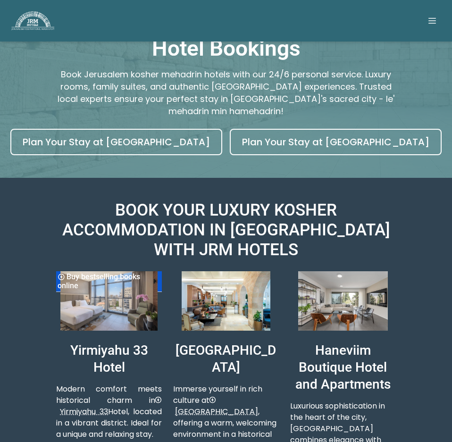
scroll to position [142, 0]
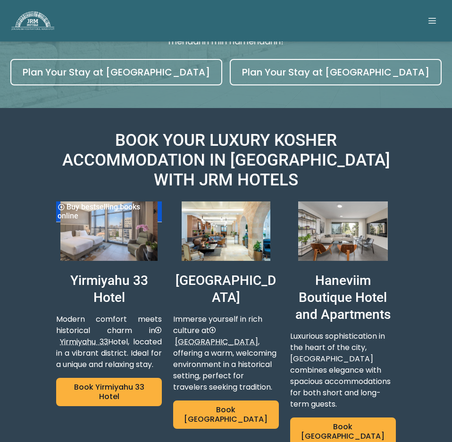
click at [337, 230] on img at bounding box center [343, 231] width 106 height 59
click at [362, 428] on link "Book [GEOGRAPHIC_DATA]" at bounding box center [343, 432] width 106 height 28
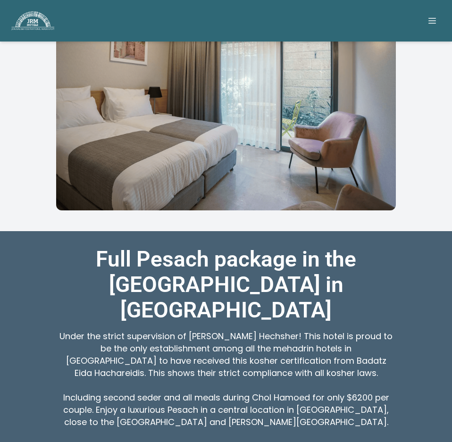
scroll to position [189, 0]
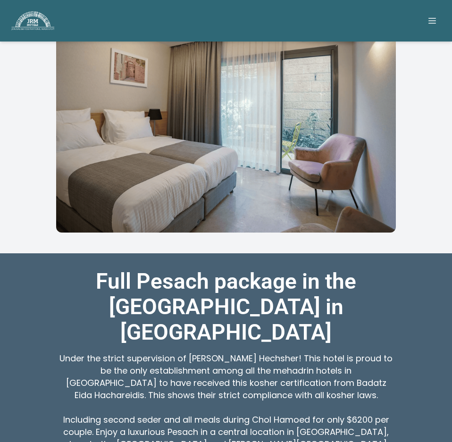
click at [428, 22] on icon at bounding box center [432, 20] width 9 height 9
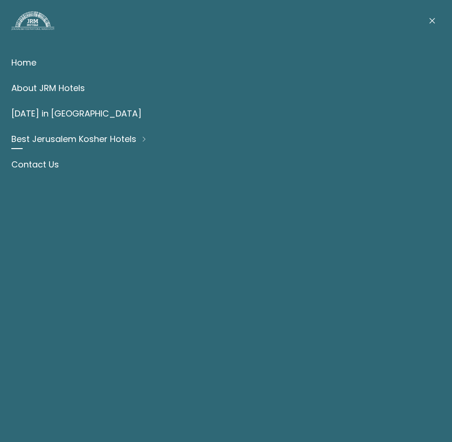
click at [24, 63] on link "Home" at bounding box center [226, 63] width 430 height 12
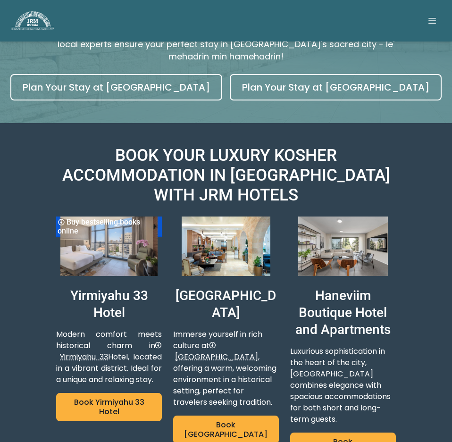
scroll to position [236, 0]
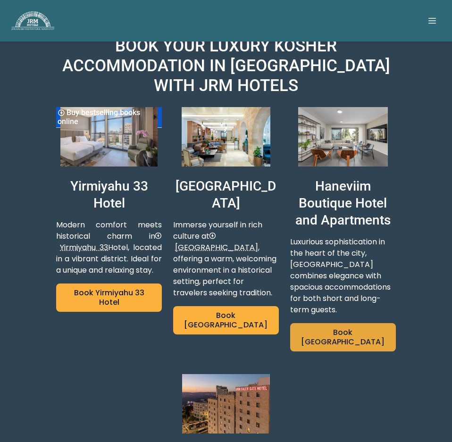
click at [329, 335] on link "Book Haneviim Hotel" at bounding box center [343, 337] width 106 height 28
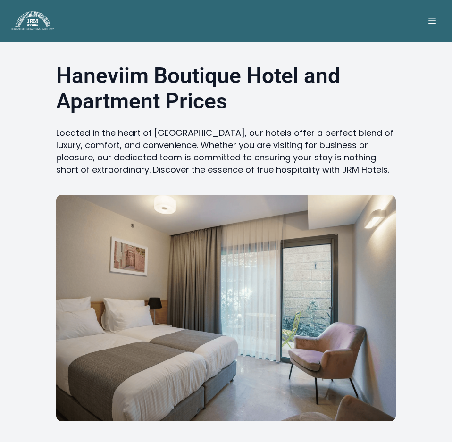
click at [429, 24] on icon at bounding box center [433, 21] width 8 height 6
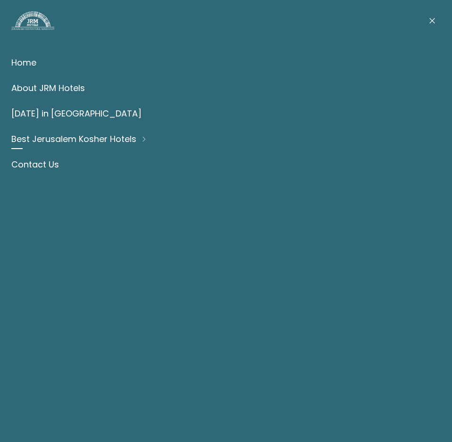
click at [53, 86] on link "About JRM Hotels" at bounding box center [226, 88] width 430 height 12
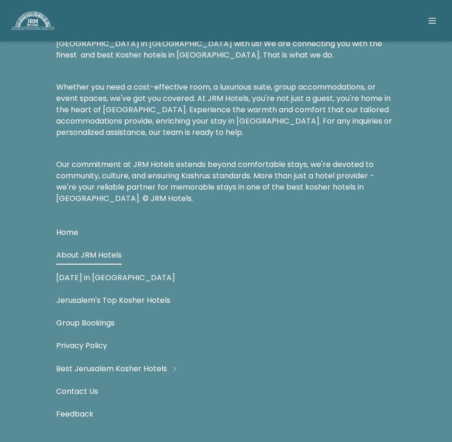
scroll to position [1096, 0]
click at [75, 417] on link "Feedback" at bounding box center [74, 413] width 37 height 11
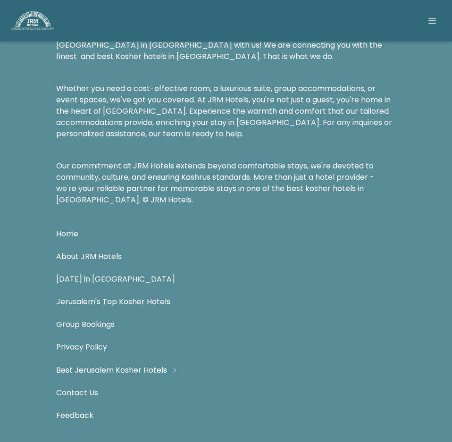
scroll to position [1096, 0]
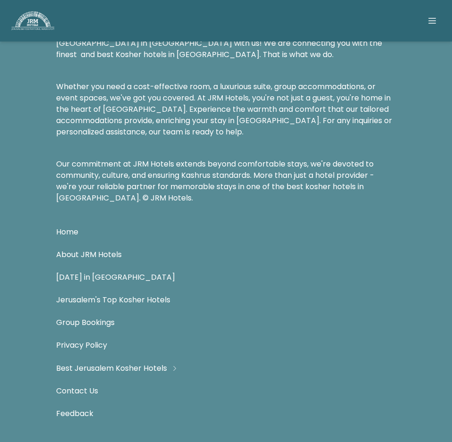
click at [85, 391] on link "Contact Us" at bounding box center [77, 391] width 42 height 11
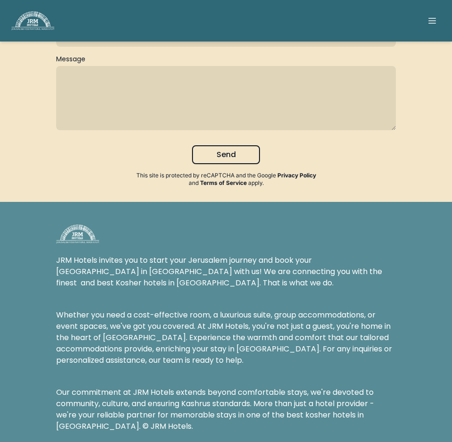
scroll to position [283, 0]
